Goal: Communication & Community: Participate in discussion

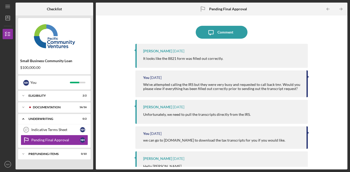
click at [275, 27] on div "Icon/Message Comment" at bounding box center [221, 32] width 172 height 13
click at [331, 56] on div "Icon/Message Comment [PERSON_NAME] [DATE] It looks like the 8821 form was fille…" at bounding box center [221, 92] width 246 height 149
click at [328, 56] on div "Icon/Message Comment [PERSON_NAME] [DATE] It looks like the 8821 form was fille…" at bounding box center [221, 92] width 246 height 149
click at [327, 55] on div "Icon/Message Comment [PERSON_NAME] [DATE] It looks like the 8821 form was fille…" at bounding box center [221, 92] width 246 height 149
click at [329, 50] on div "Icon/Message Comment [PERSON_NAME] [DATE] It looks like the 8821 form was fille…" at bounding box center [221, 92] width 246 height 149
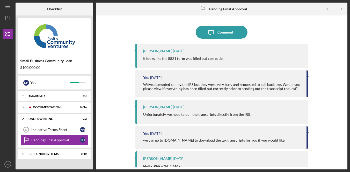
click at [329, 51] on div "Icon/Message Comment [PERSON_NAME] [DATE] It looks like the 8821 form was fille…" at bounding box center [221, 92] width 246 height 149
click at [280, 55] on div "[PERSON_NAME] [DATE] It looks like the 8821 form was filled out correctly." at bounding box center [221, 56] width 172 height 24
click at [164, 85] on div "We've attempted calling the IRS but they were very busy and requested to call b…" at bounding box center [222, 87] width 158 height 8
click at [206, 84] on div "We've attempted calling the IRS but they were very busy and requested to call b…" at bounding box center [222, 87] width 158 height 8
click at [215, 59] on p "It looks like the 8821 form was filled out correctly." at bounding box center [183, 59] width 80 height 6
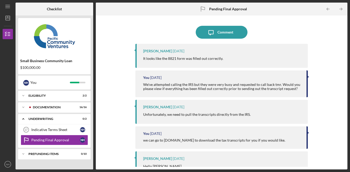
click at [274, 31] on div "Icon/Message Comment" at bounding box center [221, 32] width 172 height 13
